Goal: Transaction & Acquisition: Purchase product/service

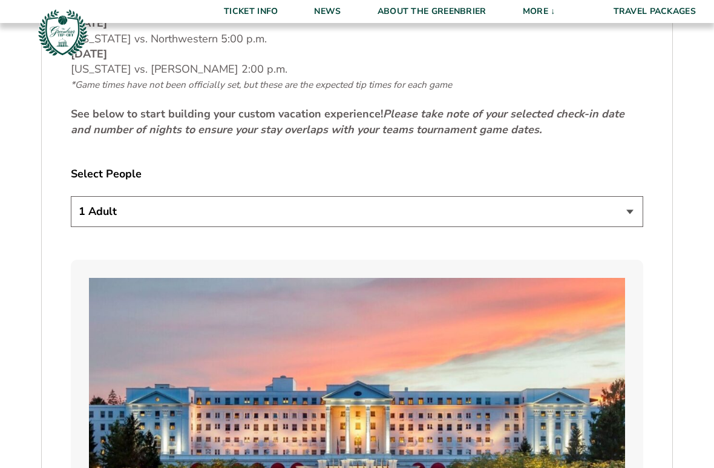
scroll to position [660, 0]
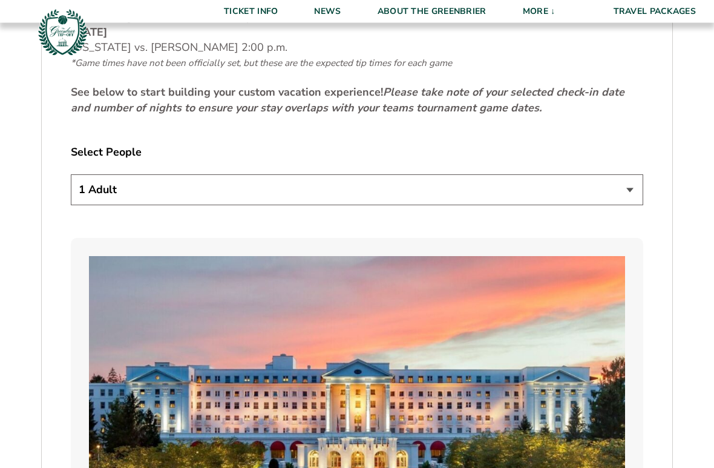
click at [625, 187] on select "1 Adult 2 Adults 3 Adults 4 Adults 2 Adults + 1 Child 2 Adults + 2 Children 2 A…" at bounding box center [357, 190] width 573 height 31
select select "2 Adults"
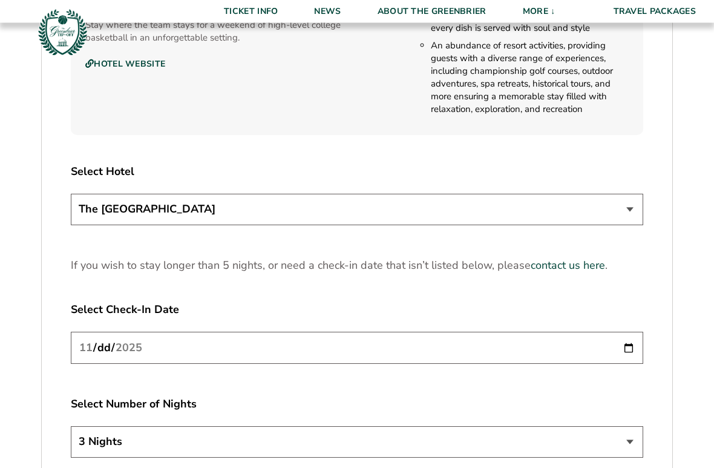
scroll to position [1420, 0]
click at [464, 346] on input "2025-11-20" at bounding box center [357, 348] width 573 height 32
type input "2025-11-21"
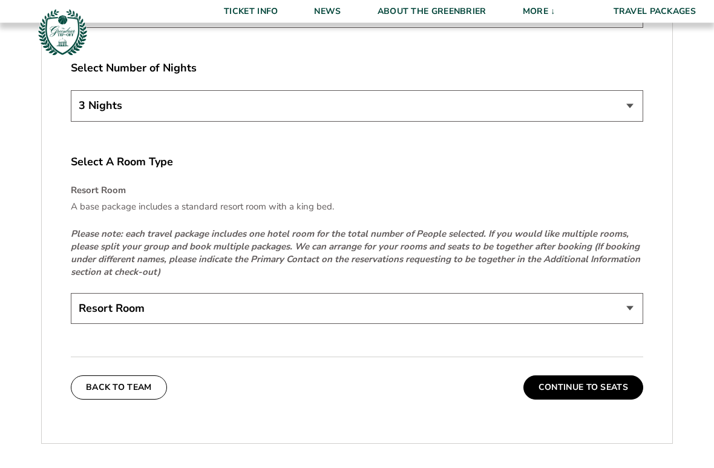
scroll to position [1763, 0]
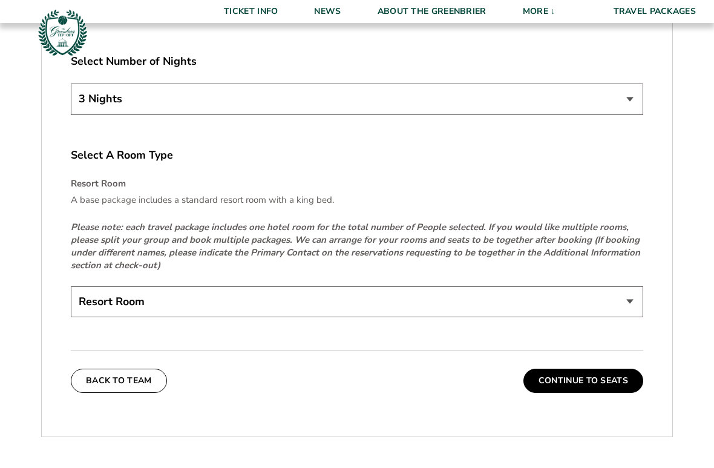
click at [613, 306] on select "Resort Room" at bounding box center [357, 301] width 573 height 31
click at [466, 300] on select "Resort Room" at bounding box center [357, 301] width 573 height 31
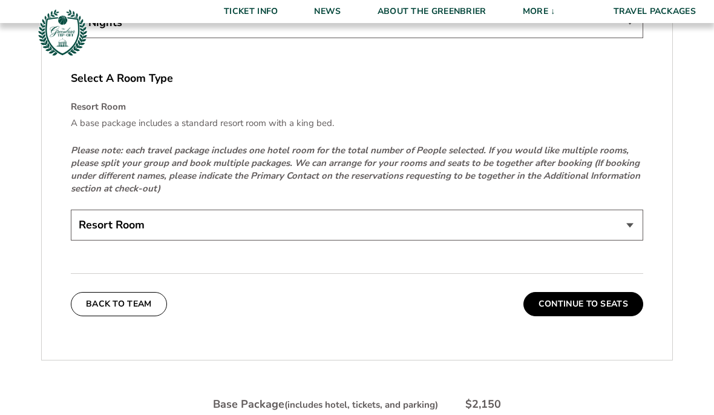
scroll to position [1806, 0]
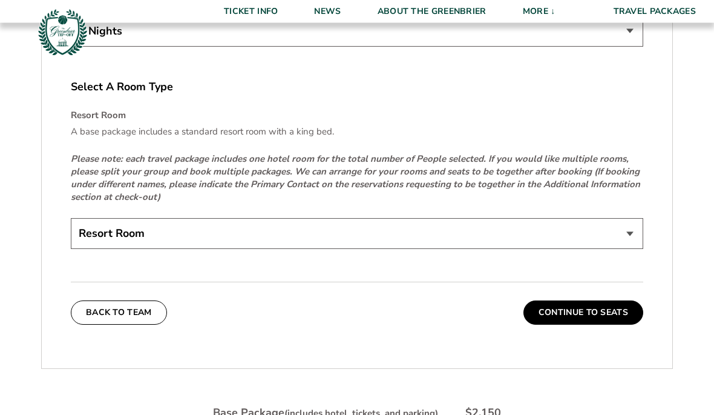
click at [608, 309] on button "Continue To Seats" at bounding box center [584, 313] width 120 height 24
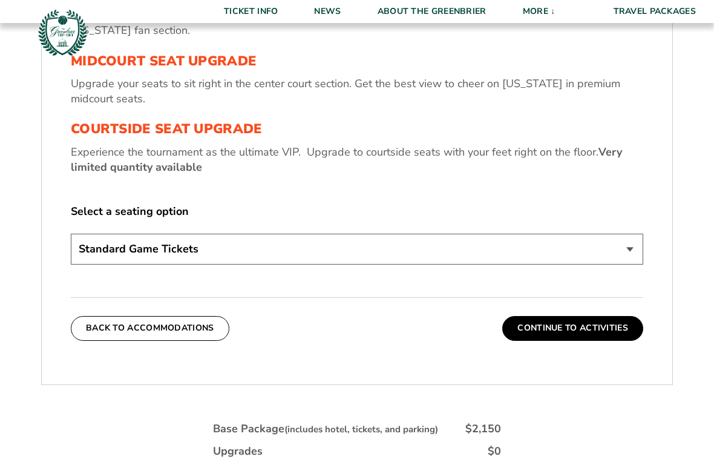
scroll to position [511, 0]
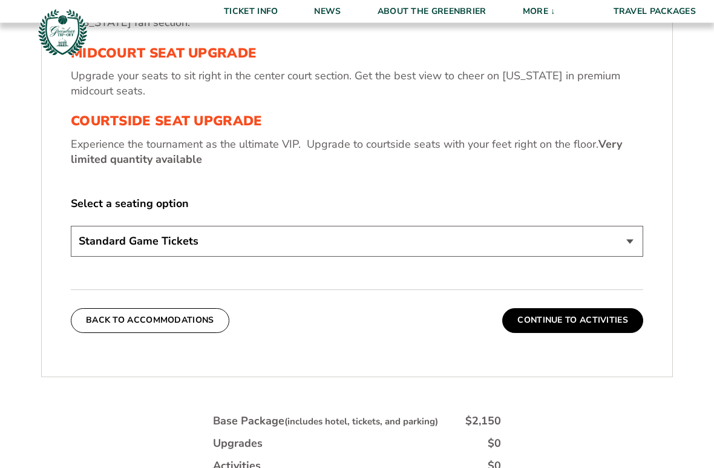
click at [611, 236] on select "Standard Game Tickets Midcourt Seat Upgrade (+$130 per person) Courtside Seat U…" at bounding box center [357, 241] width 573 height 31
click at [612, 318] on button "Continue To Activities" at bounding box center [573, 320] width 141 height 24
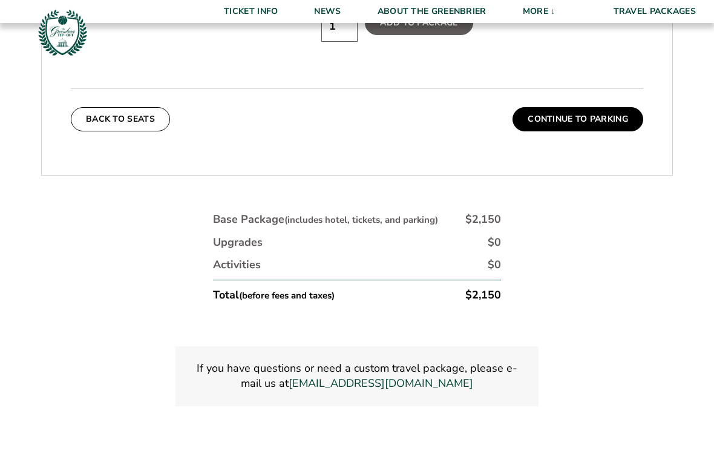
scroll to position [919, 0]
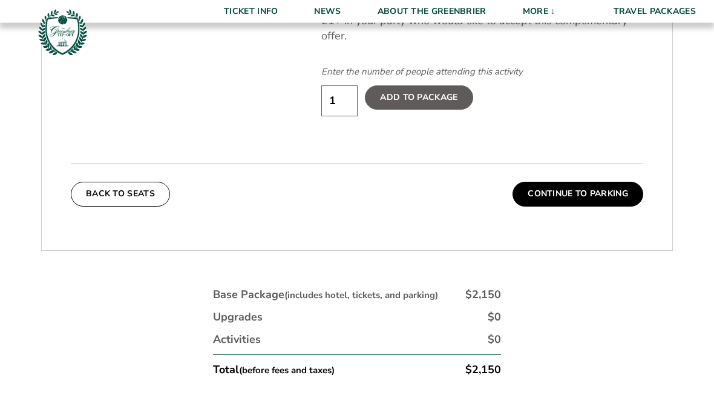
click at [609, 182] on button "Continue To Parking" at bounding box center [578, 194] width 131 height 24
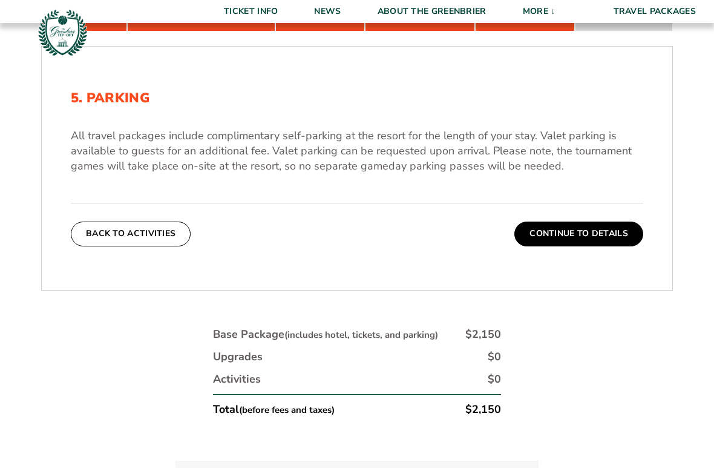
scroll to position [368, 0]
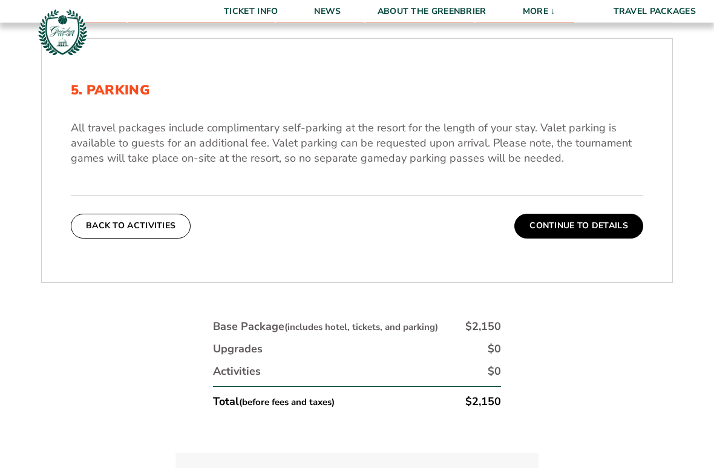
click at [612, 223] on button "Continue To Details" at bounding box center [579, 226] width 129 height 24
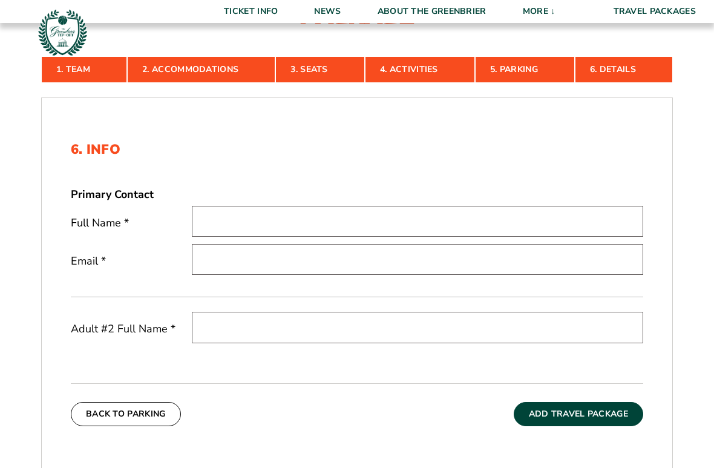
scroll to position [309, 0]
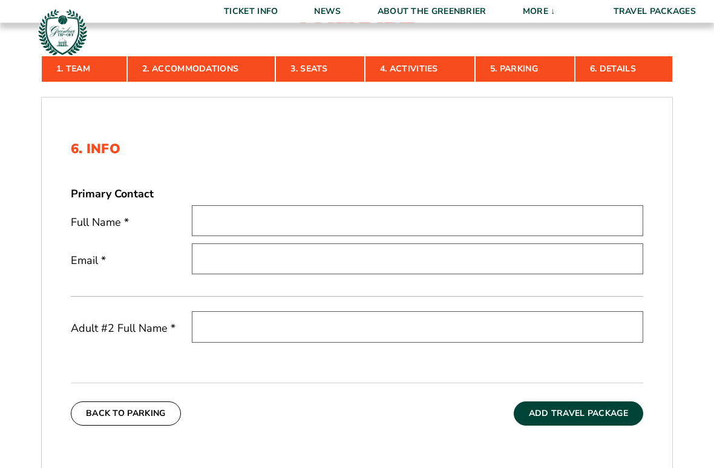
click at [401, 229] on input "text" at bounding box center [418, 221] width 452 height 31
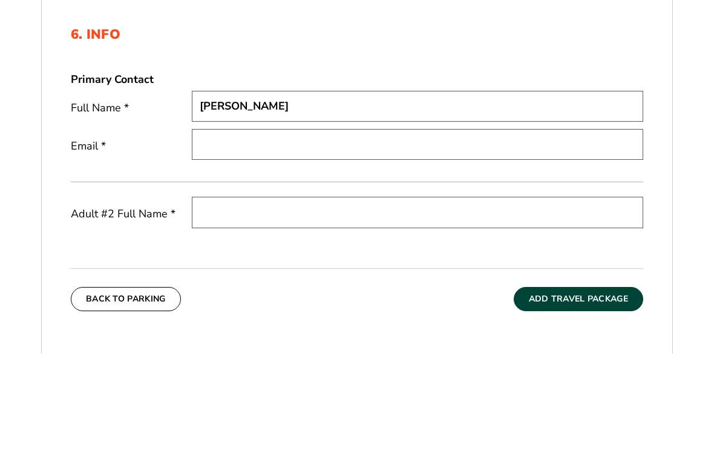
type input "Jim Henderson"
click at [199, 244] on input "email" at bounding box center [418, 259] width 452 height 31
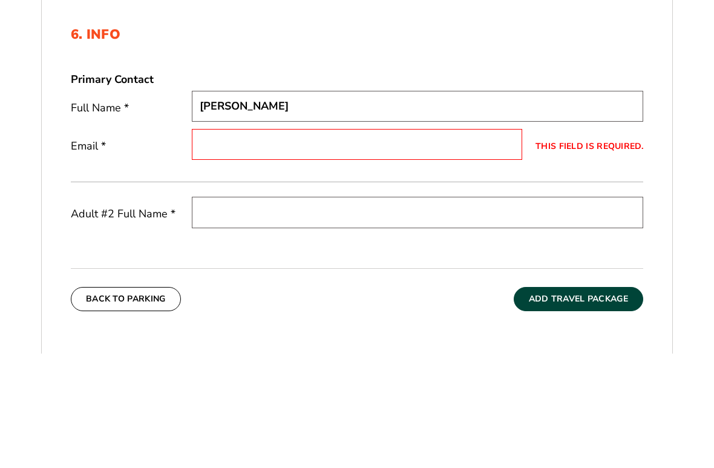
scroll to position [424, 0]
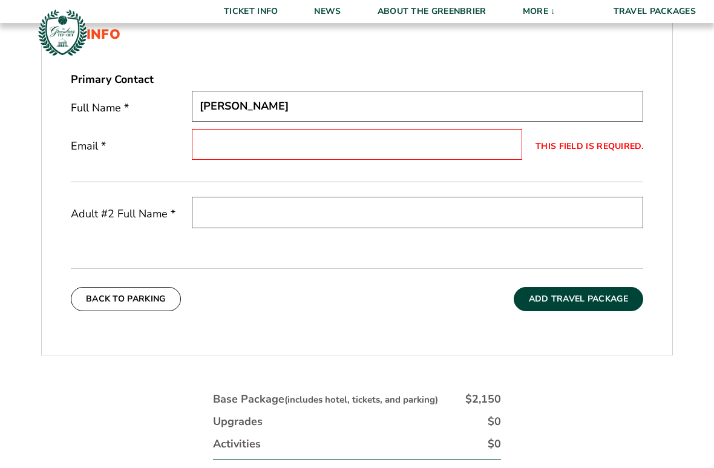
type input "jimmhenderson@gmail.com"
click at [209, 216] on input "text" at bounding box center [418, 212] width 452 height 31
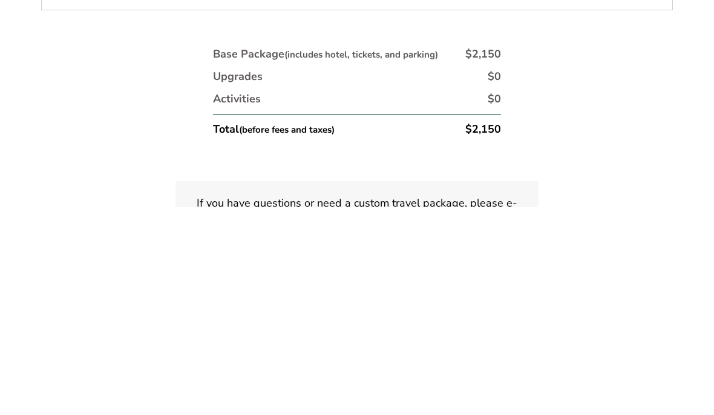
scroll to position [561, 0]
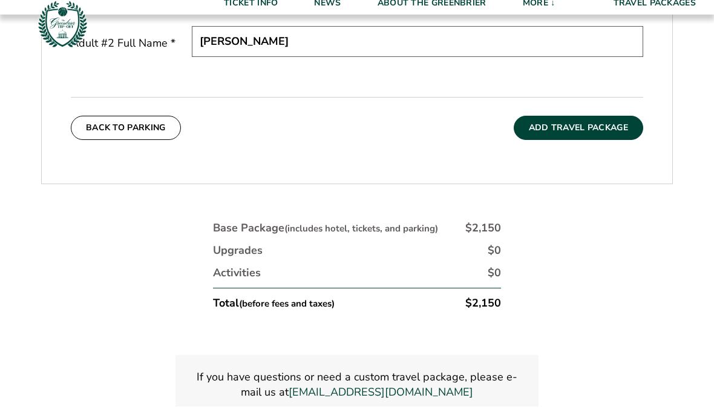
type input "Amy Henderson"
click at [615, 129] on button "Add Travel Package" at bounding box center [579, 136] width 130 height 24
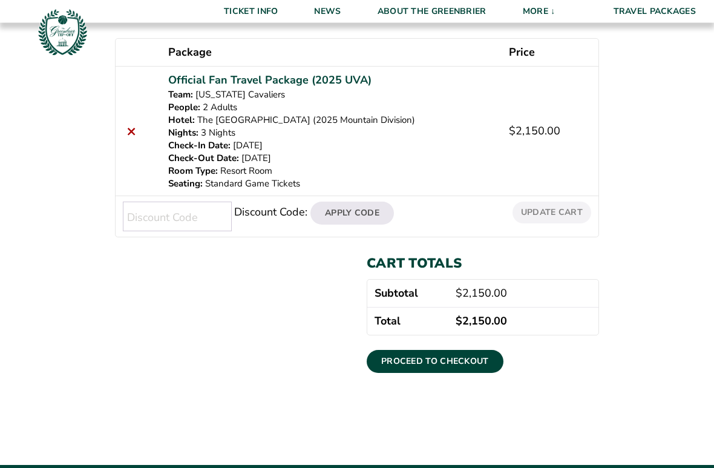
scroll to position [219, 0]
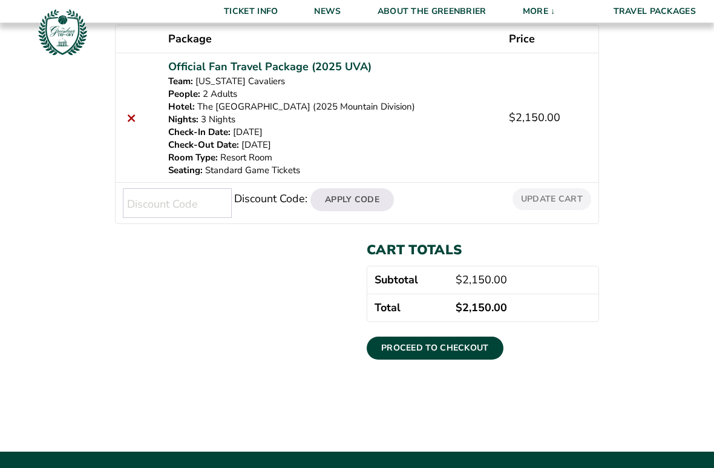
click at [455, 345] on link "Proceed to checkout" at bounding box center [435, 348] width 137 height 23
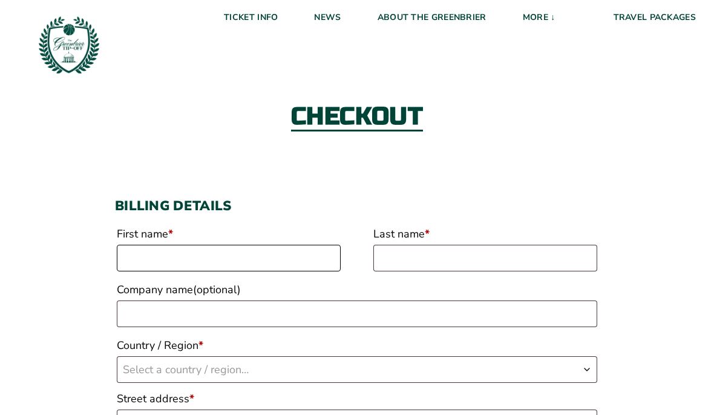
click at [268, 260] on input "First name *" at bounding box center [229, 258] width 224 height 27
type input "[EMAIL_ADDRESS][DOMAIN_NAME]"
type input "Henderson"
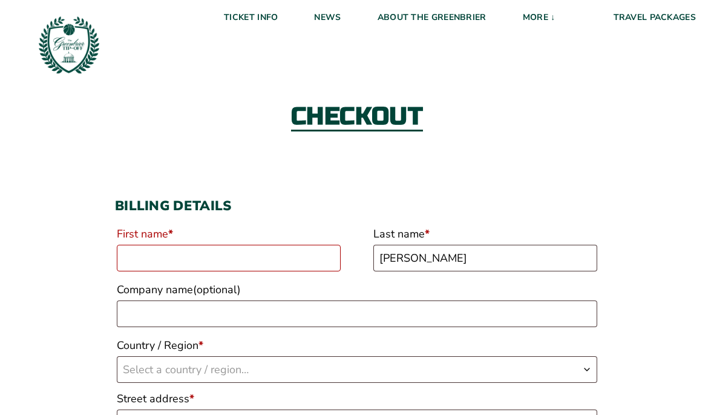
type input "Jim"
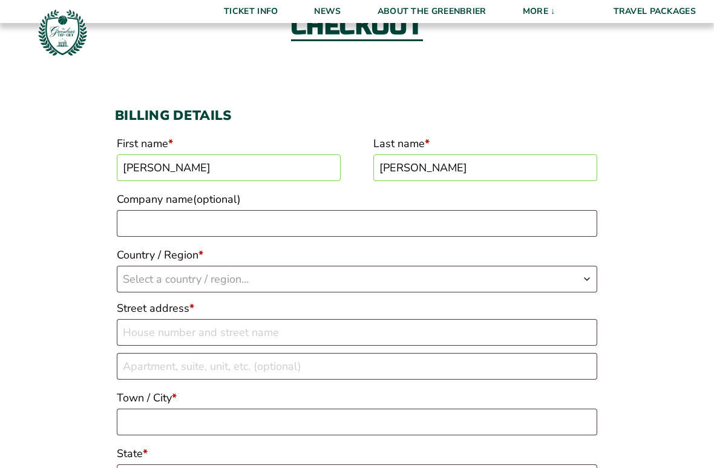
scroll to position [93, 0]
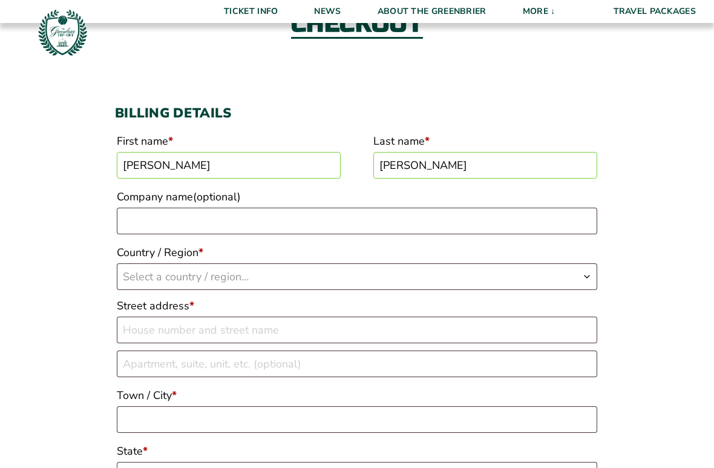
click at [322, 279] on span "Select a country / region…" at bounding box center [357, 276] width 480 height 25
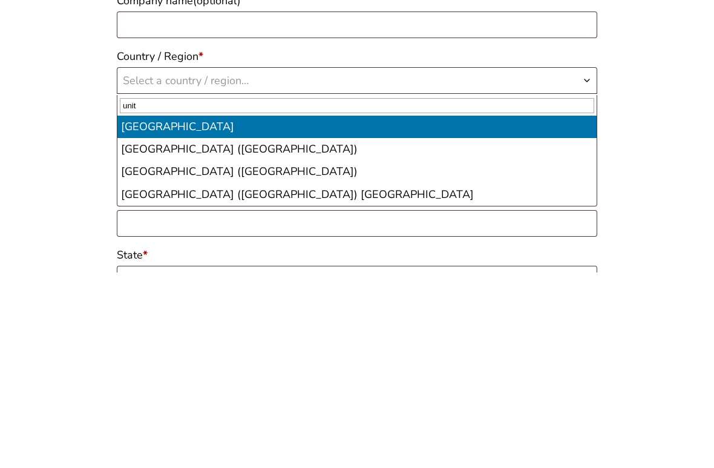
type input "unite"
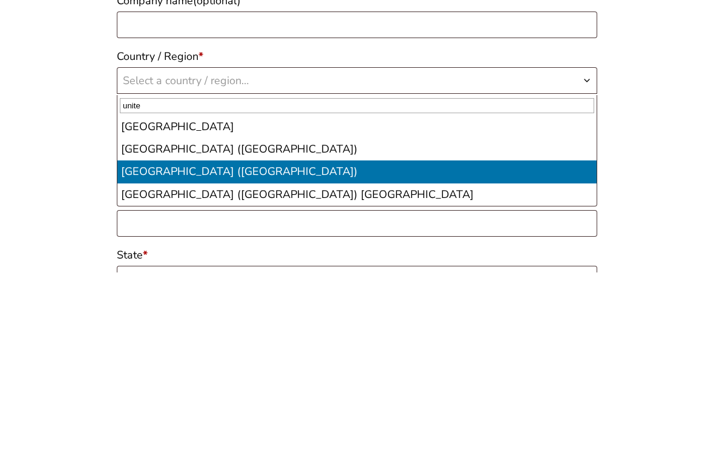
select select "US"
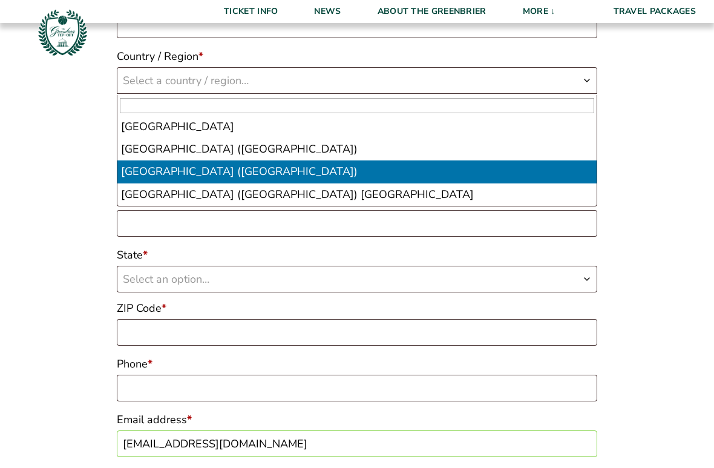
select select "US"
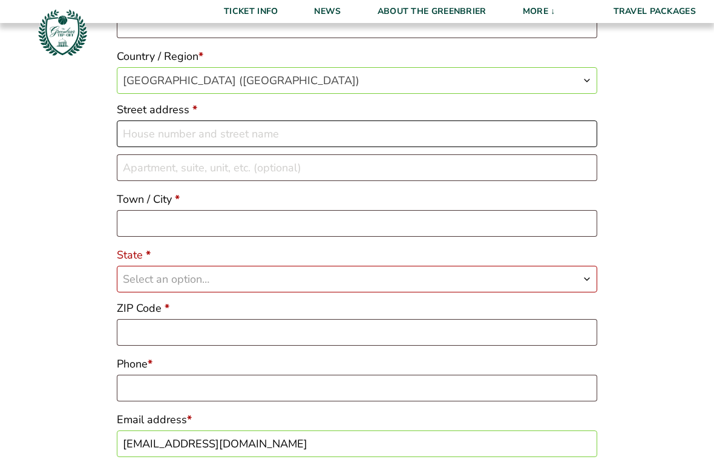
click at [255, 141] on input "Street address *" at bounding box center [357, 133] width 481 height 27
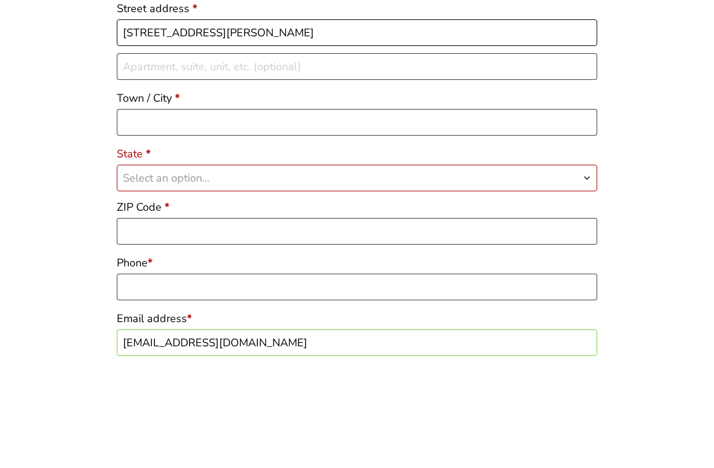
type input "550 Ott St"
click at [257, 211] on input "Town / City *" at bounding box center [357, 224] width 481 height 27
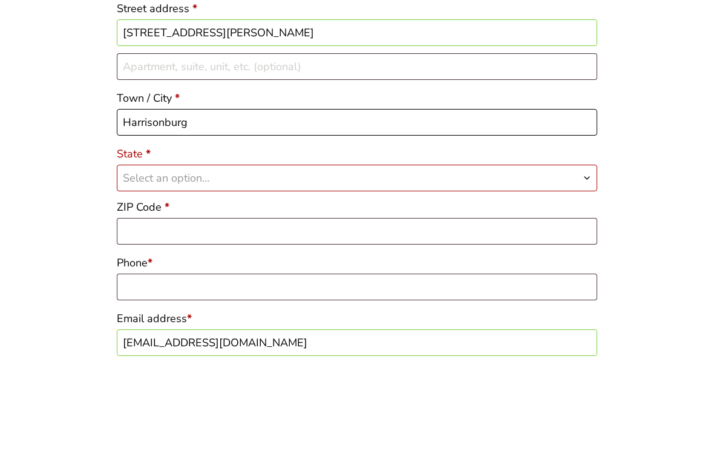
type input "Harrisonburg"
click at [267, 267] on span "Select an option…" at bounding box center [357, 279] width 480 height 25
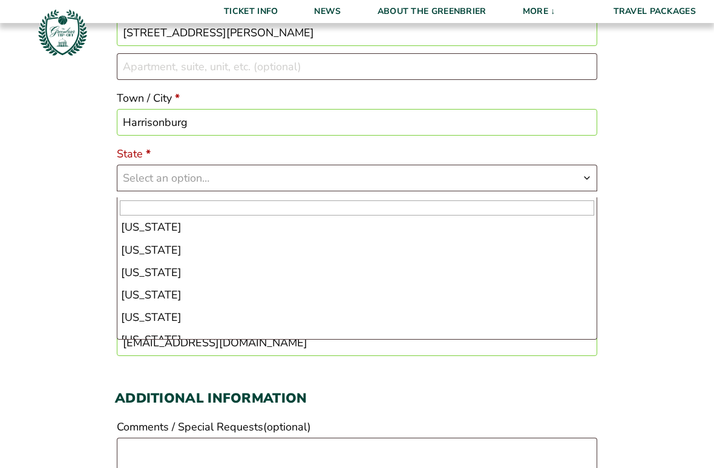
scroll to position [1015, 0]
select select "VA"
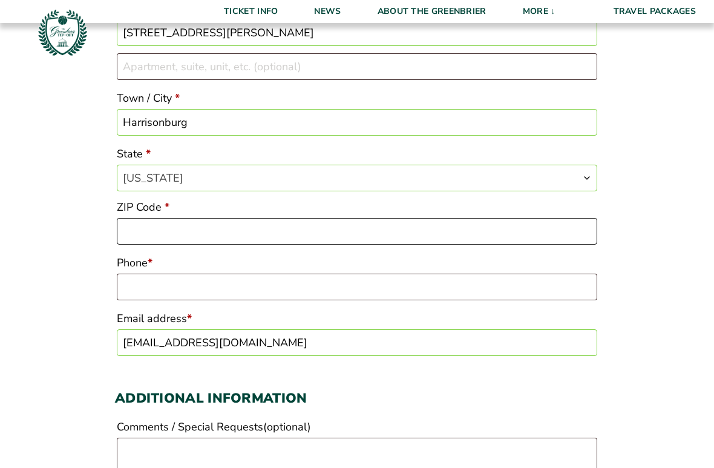
click at [308, 245] on input "ZIP Code *" at bounding box center [357, 231] width 481 height 27
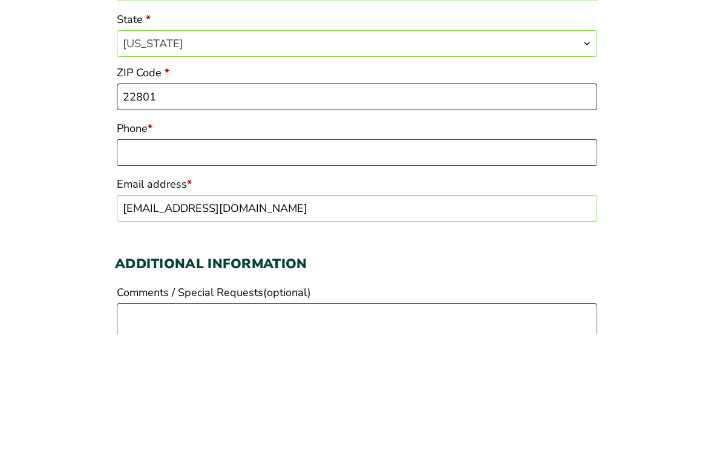
type input "22801"
click at [325, 274] on input "Phone *" at bounding box center [357, 287] width 481 height 27
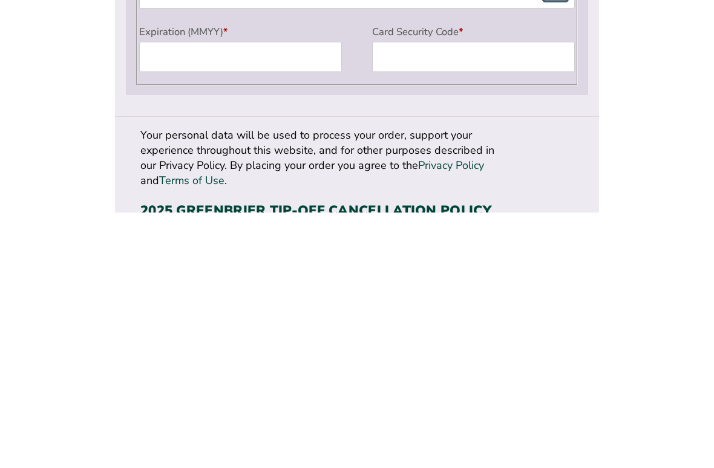
scroll to position [1025, 0]
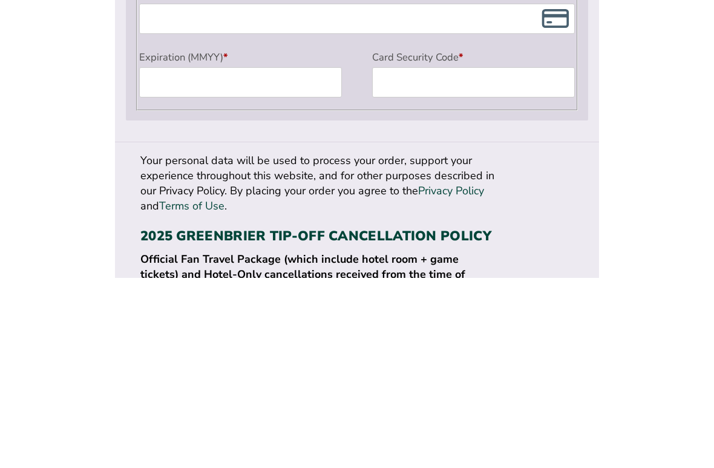
type input "+1 (540) 246-3117"
click at [342, 343] on p "Your personal data will be used to process your order, support your experience …" at bounding box center [318, 373] width 357 height 61
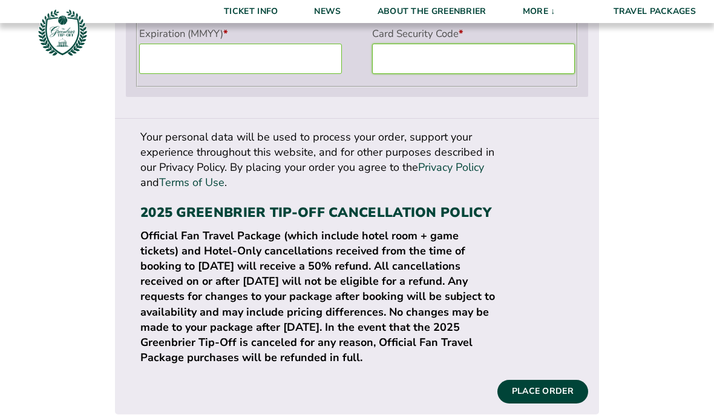
scroll to position [1239, 0]
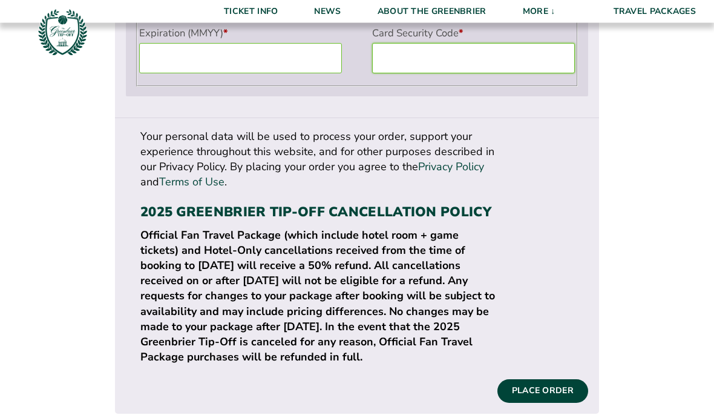
click at [552, 380] on button "Place order" at bounding box center [543, 391] width 91 height 23
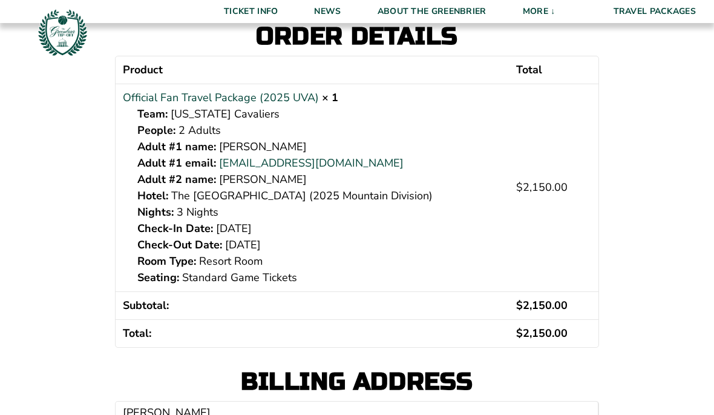
scroll to position [230, 0]
